Goal: Entertainment & Leisure: Consume media (video, audio)

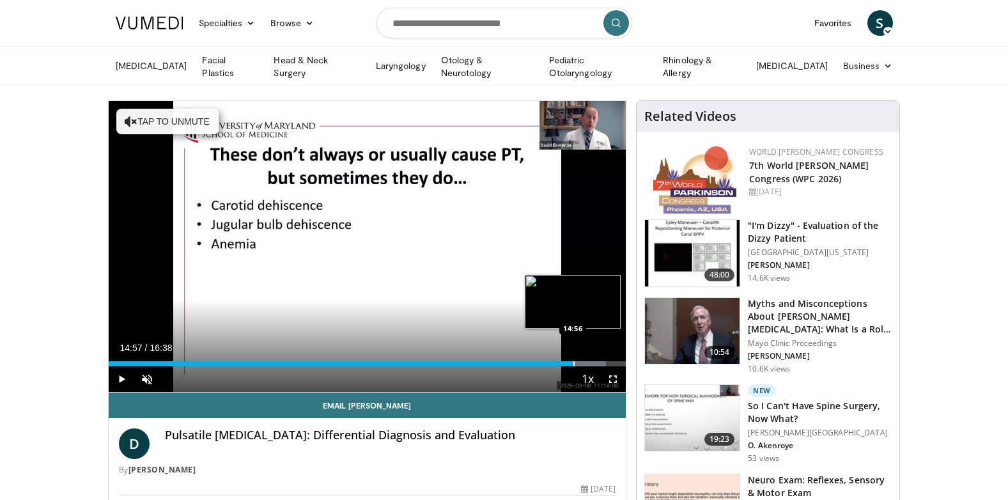
drag, startPoint x: 126, startPoint y: 363, endPoint x: 573, endPoint y: 359, distance: 447.4
click at [573, 361] on div "Progress Bar" at bounding box center [573, 363] width 1 height 5
click at [117, 374] on span "Video Player" at bounding box center [122, 379] width 26 height 26
drag, startPoint x: 48, startPoint y: 262, endPoint x: 45, endPoint y: 281, distance: 19.3
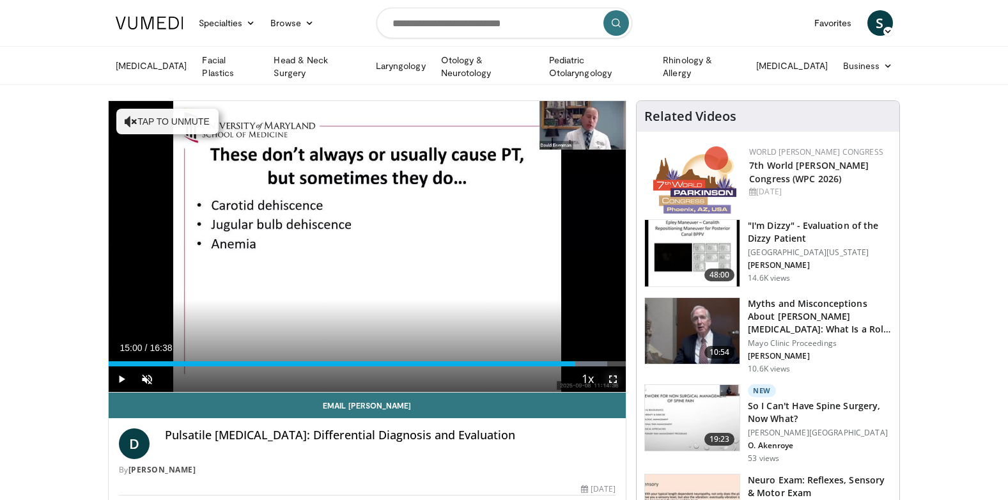
click at [614, 375] on span "Video Player" at bounding box center [613, 379] width 26 height 26
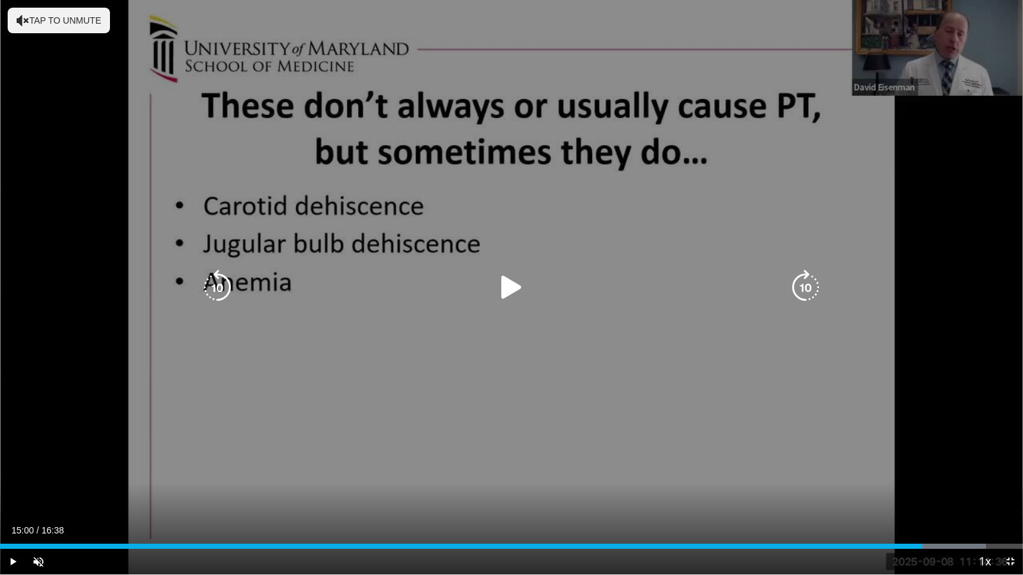
click at [31, 360] on div "10 seconds Tap to unmute" at bounding box center [511, 287] width 1023 height 575
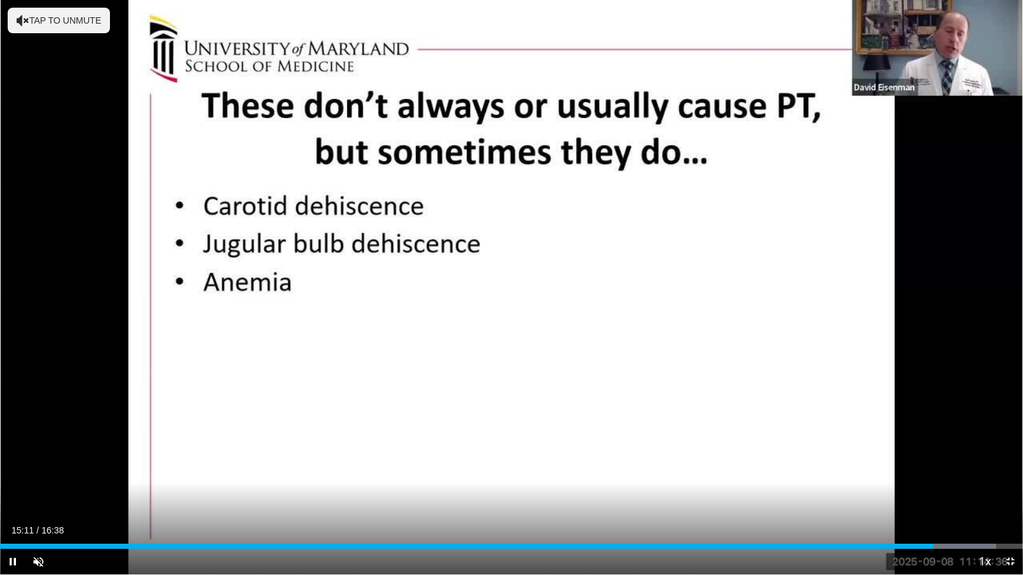
click at [133, 405] on div "Current Time 15:11 / Duration 16:38 Pause Skip Backward Skip Forward Unmute Loa…" at bounding box center [511, 562] width 1023 height 26
click at [12, 405] on span "Video Player" at bounding box center [13, 562] width 26 height 26
click at [847, 405] on span "Video Player" at bounding box center [1010, 562] width 26 height 26
